Goal: Contribute content

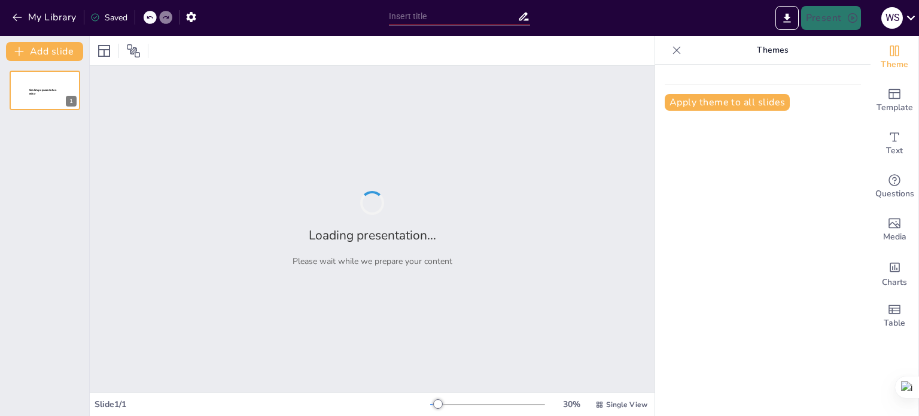
type input "Transformación Digital en CNEL: Estrategias para el Futuro 2025"
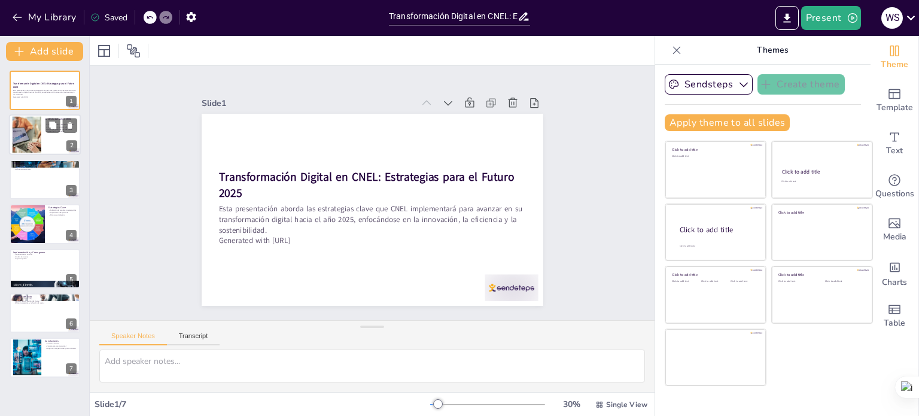
click at [46, 144] on div at bounding box center [45, 135] width 72 height 41
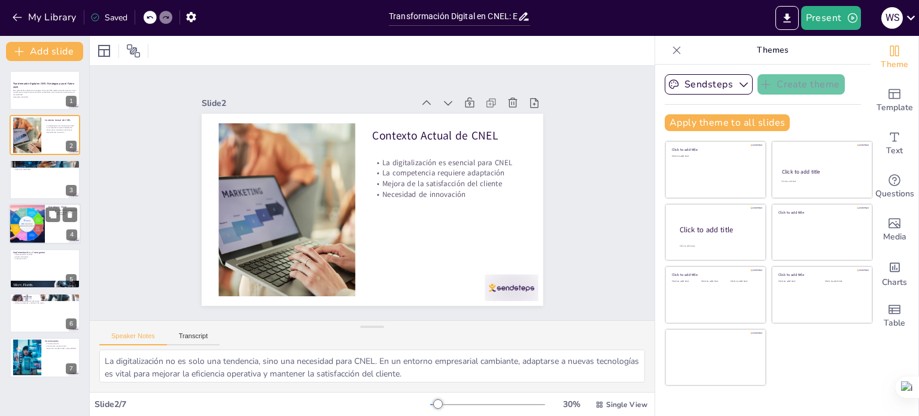
click at [32, 217] on div at bounding box center [27, 223] width 72 height 41
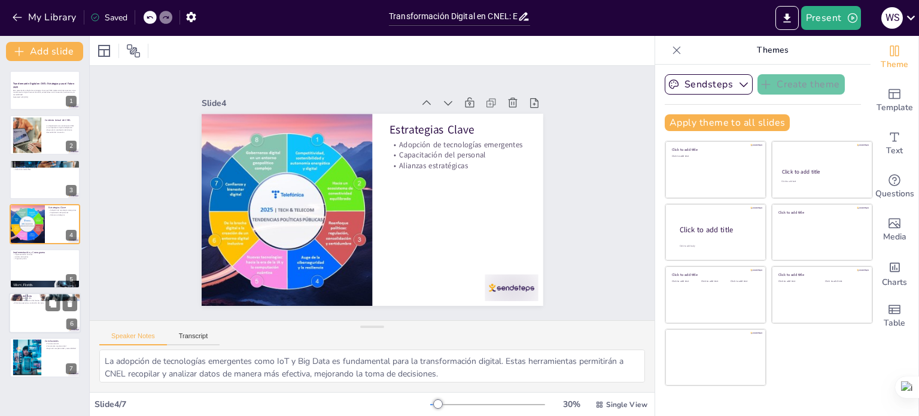
click at [33, 304] on div at bounding box center [45, 313] width 72 height 41
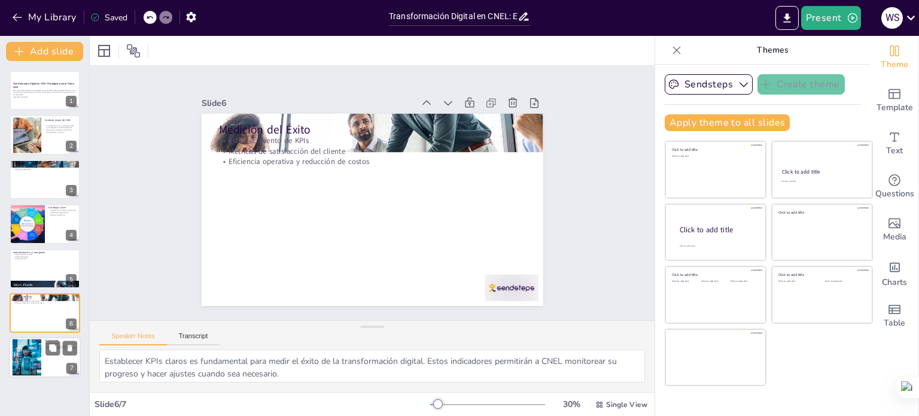
click at [31, 356] on div at bounding box center [27, 357] width 68 height 36
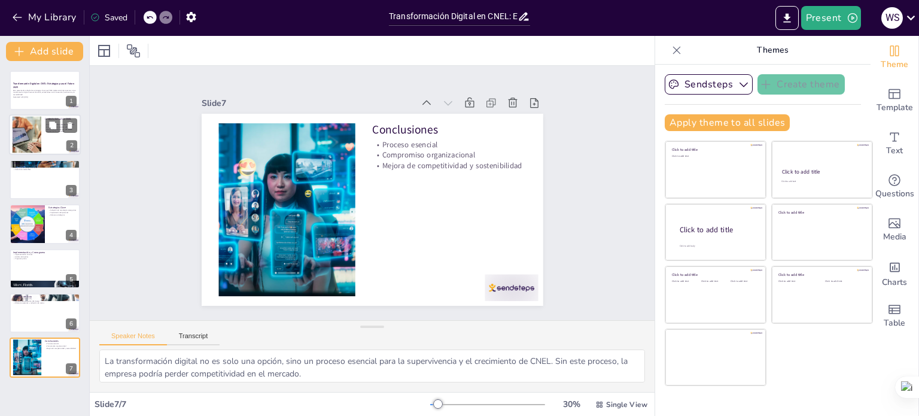
click at [50, 145] on div at bounding box center [45, 135] width 72 height 41
type textarea "La digitalización no es solo una tendencia, sino una necesidad para CNEL. En un…"
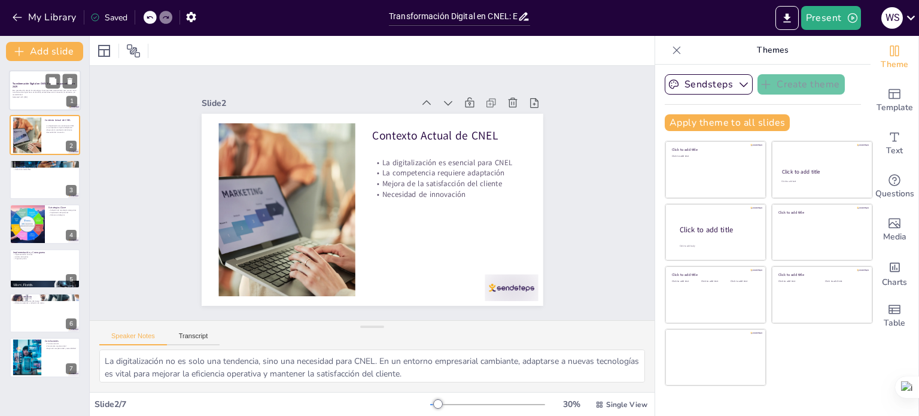
click at [24, 105] on div at bounding box center [45, 90] width 72 height 41
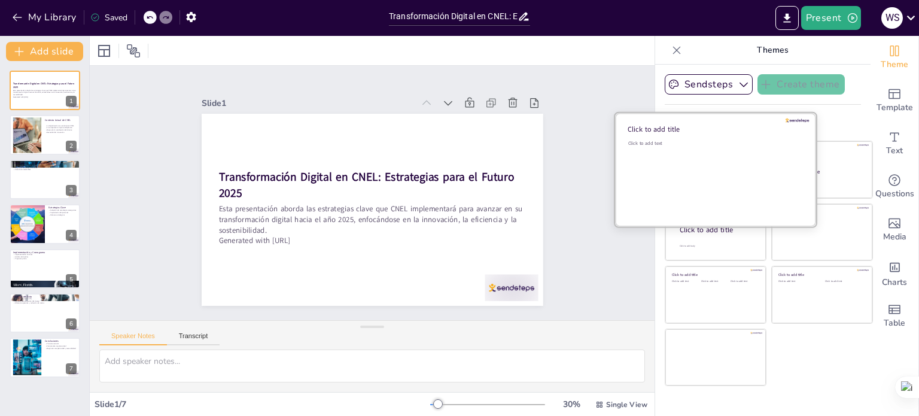
click at [698, 173] on div "Click to add text" at bounding box center [713, 177] width 171 height 74
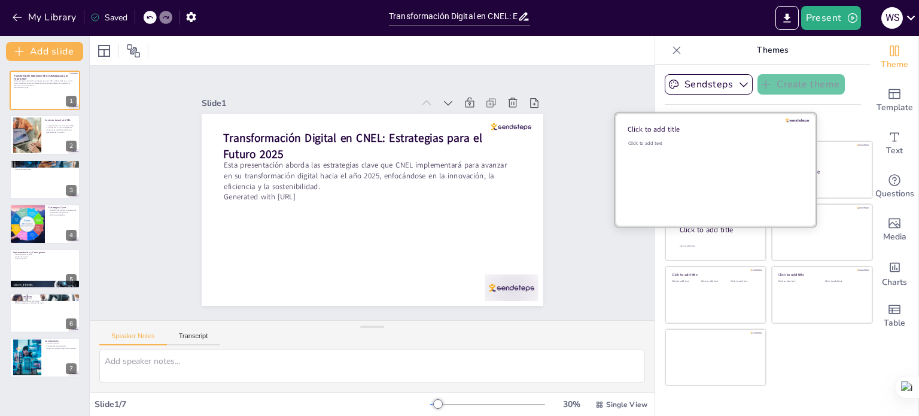
click at [792, 155] on div at bounding box center [715, 169] width 201 height 113
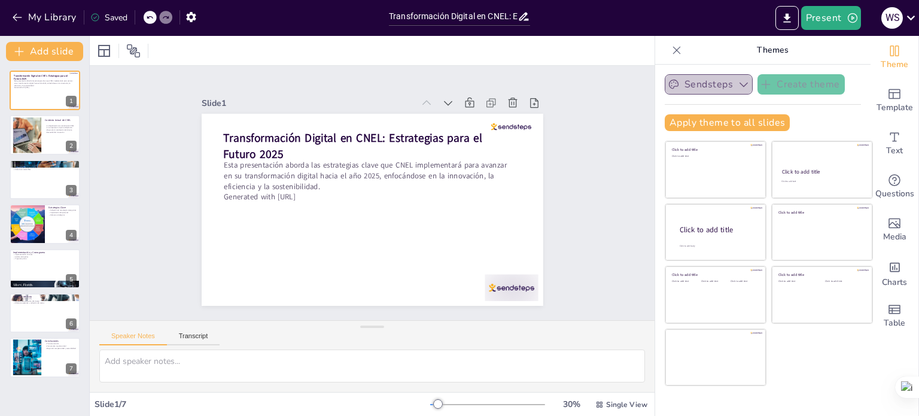
click at [736, 90] on button "Sendsteps" at bounding box center [709, 84] width 88 height 20
